Goal: Task Accomplishment & Management: Manage account settings

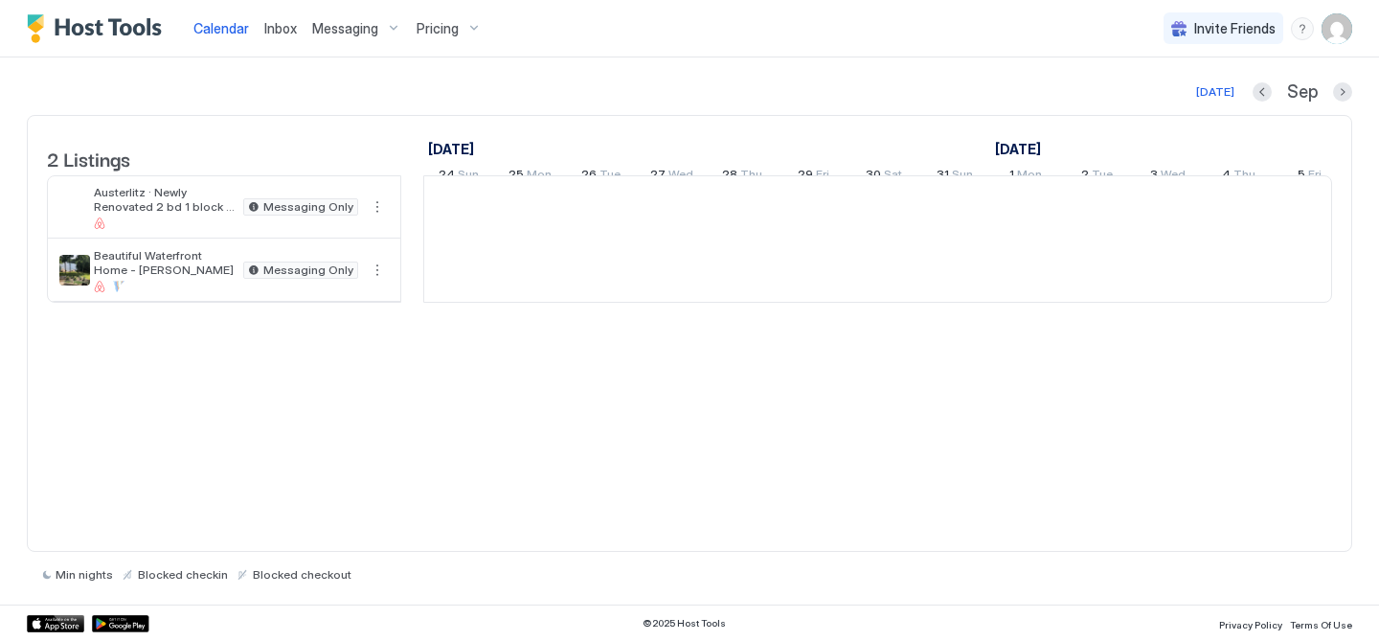
scroll to position [0, 1064]
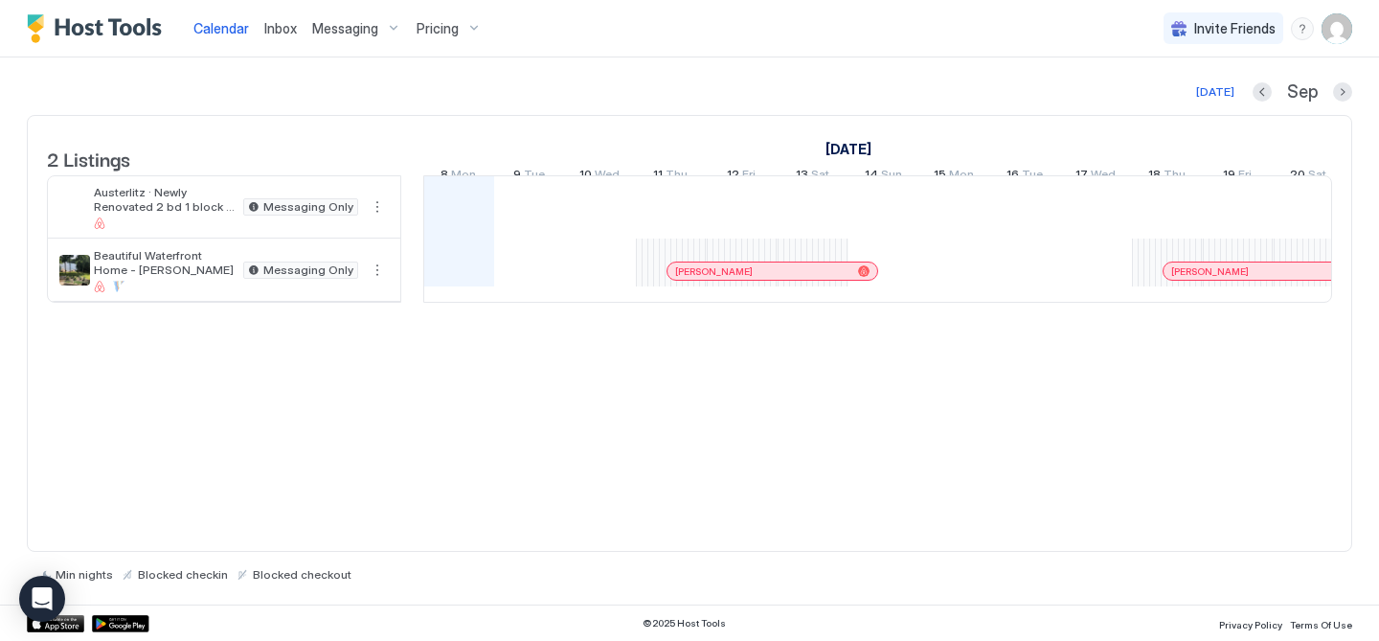
click at [1353, 27] on div "Calendar Inbox Messaging Pricing Invite Friends MD" at bounding box center [689, 28] width 1379 height 57
click at [1333, 30] on img "User profile" at bounding box center [1336, 28] width 31 height 31
click at [1194, 111] on div "Settings" at bounding box center [1229, 108] width 243 height 34
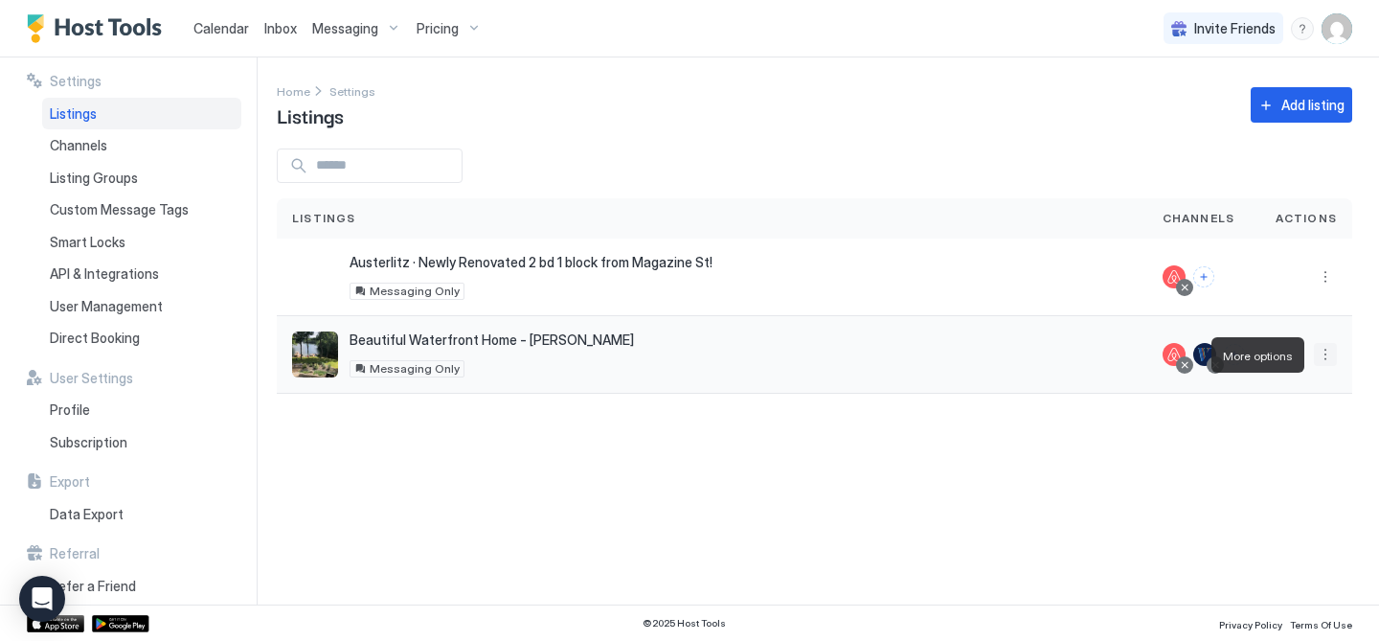
click at [1322, 348] on button "More options" at bounding box center [1325, 354] width 23 height 23
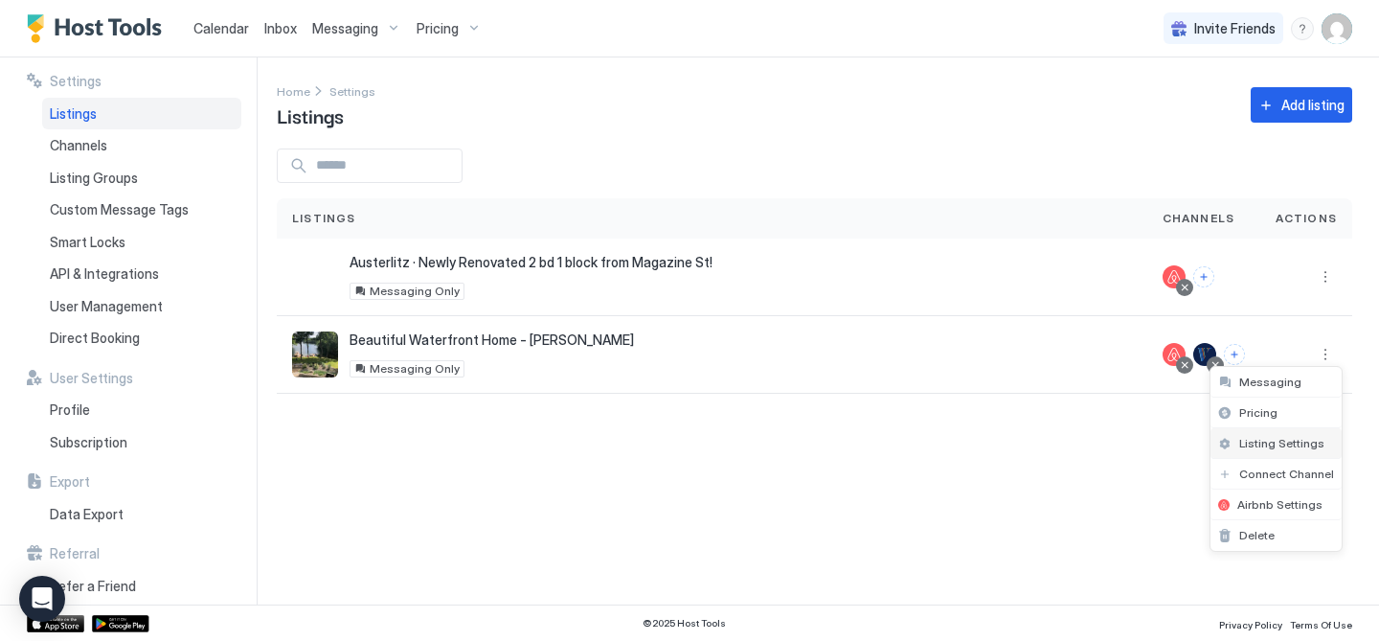
click at [1258, 444] on span "Listing Settings" at bounding box center [1281, 443] width 85 height 14
